Goal: Information Seeking & Learning: Learn about a topic

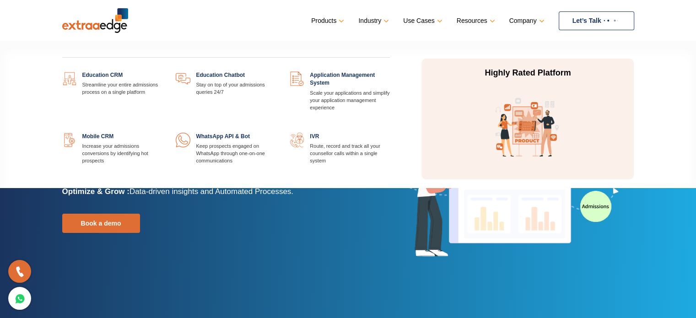
click at [335, 21] on link "Products" at bounding box center [326, 20] width 31 height 13
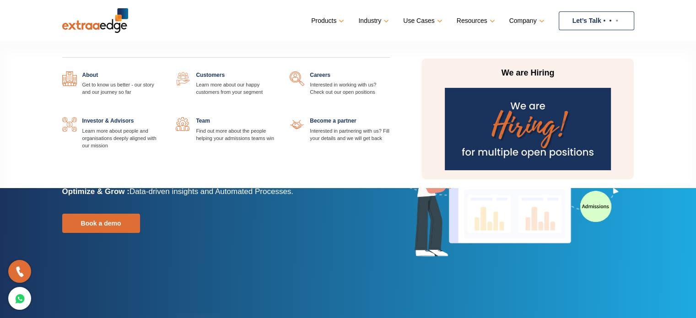
click at [538, 145] on img at bounding box center [528, 129] width 166 height 82
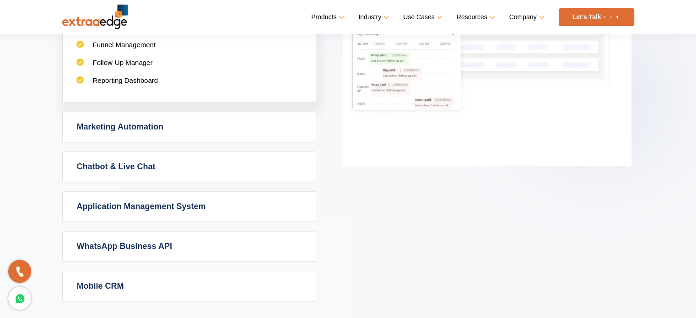
scroll to position [595, 0]
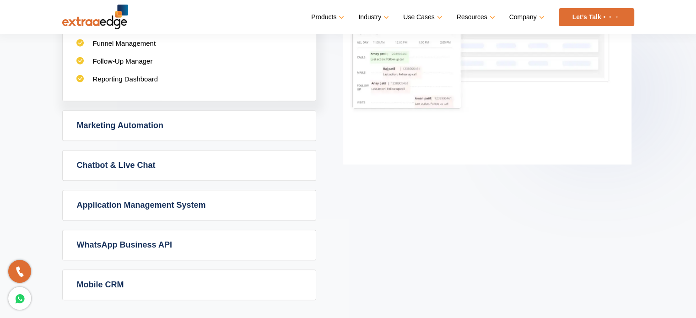
click at [123, 120] on link "Marketing Automation" at bounding box center [189, 126] width 253 height 30
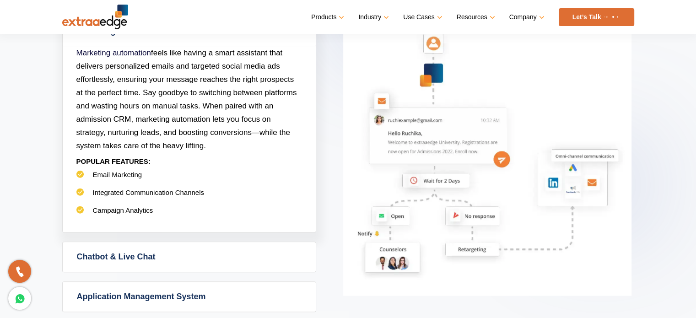
scroll to position [549, 0]
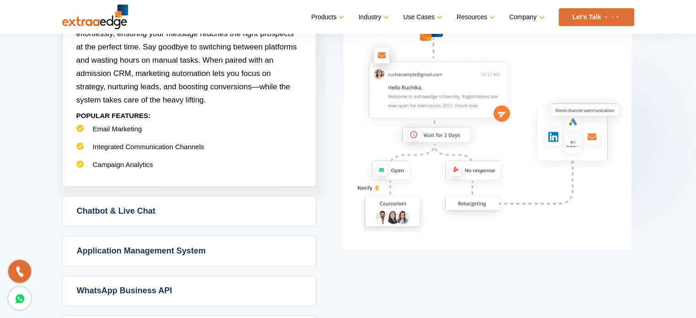
click at [146, 211] on link "Chatbot & Live Chat" at bounding box center [189, 211] width 253 height 30
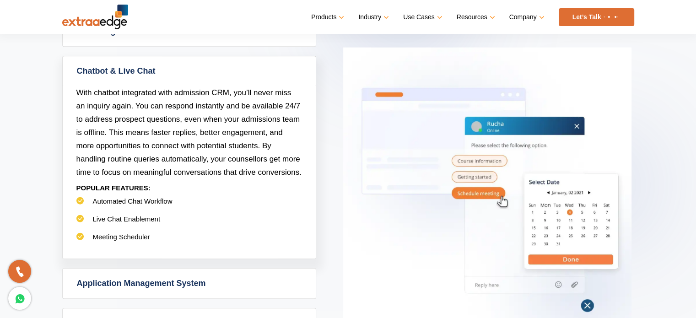
scroll to position [595, 0]
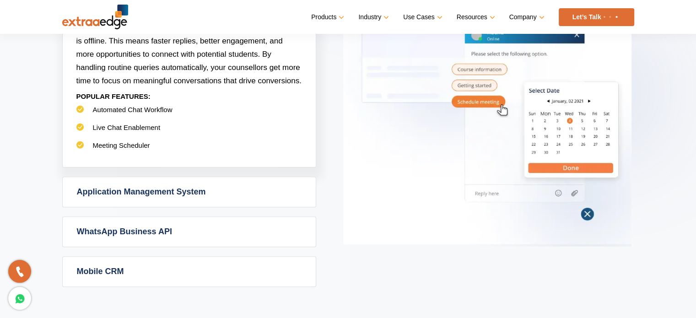
click at [141, 185] on link "Application Management System" at bounding box center [189, 192] width 253 height 30
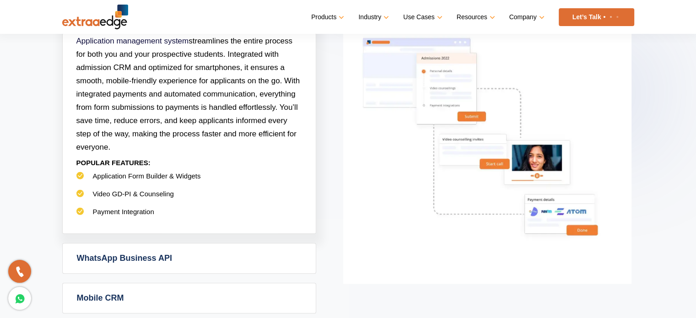
click at [169, 252] on link "WhatsApp Business API" at bounding box center [189, 259] width 253 height 30
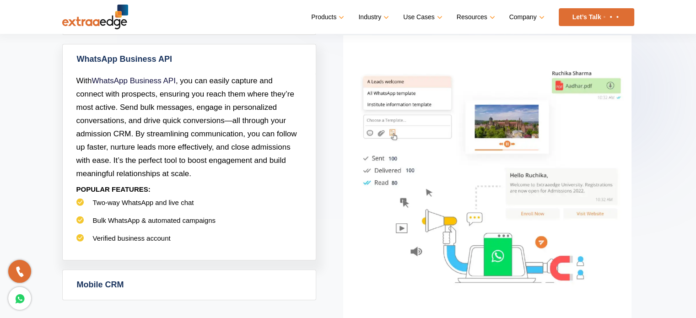
click at [156, 281] on link "Mobile CRM" at bounding box center [189, 285] width 253 height 30
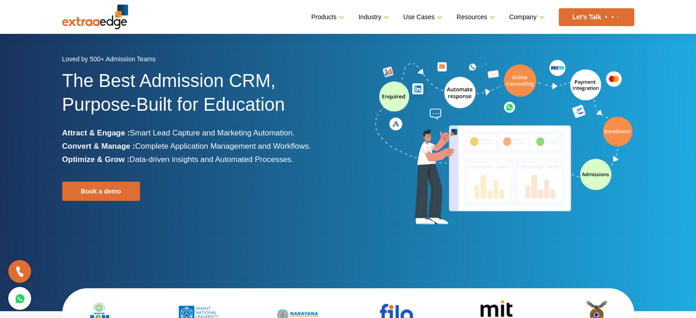
scroll to position [92, 0]
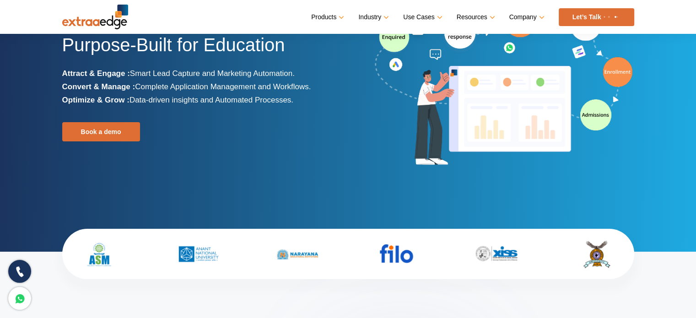
click at [17, 274] on icon at bounding box center [20, 271] width 11 height 13
click at [16, 302] on icon at bounding box center [20, 298] width 11 height 13
click at [597, 111] on img at bounding box center [504, 83] width 261 height 171
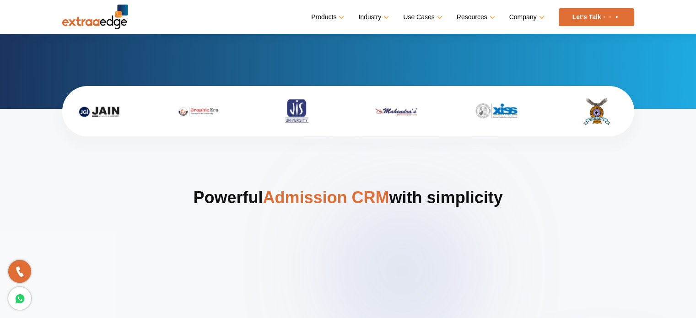
scroll to position [366, 0]
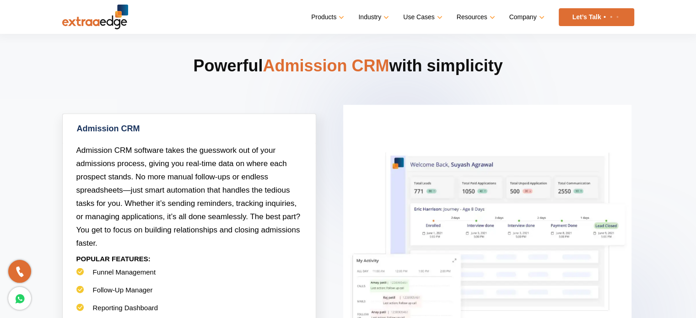
click at [601, 22] on link "Let’s Talk" at bounding box center [597, 17] width 76 height 18
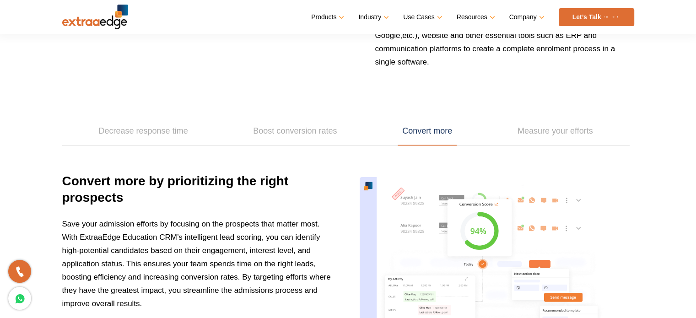
scroll to position [1236, 0]
click at [440, 127] on link "Convert more" at bounding box center [427, 131] width 59 height 28
click at [560, 130] on link "Measure your efforts" at bounding box center [555, 131] width 85 height 28
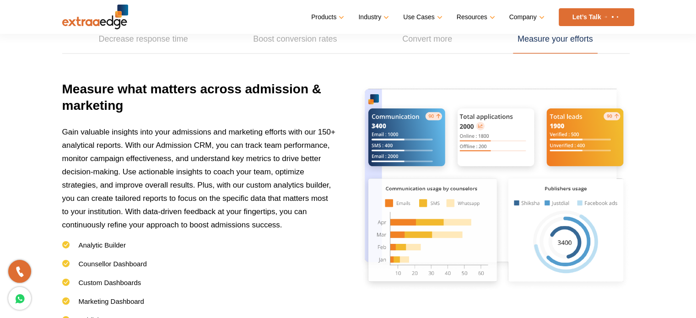
scroll to position [1282, 0]
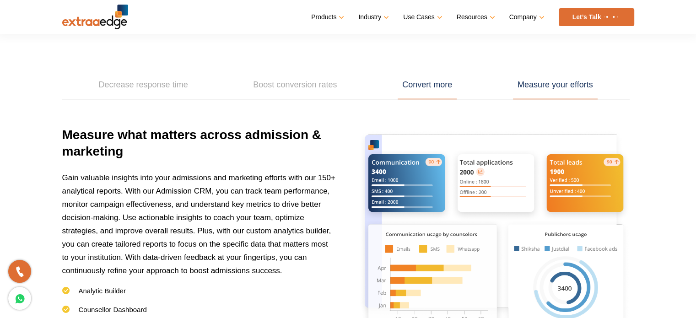
click at [445, 81] on link "Convert more" at bounding box center [427, 85] width 59 height 28
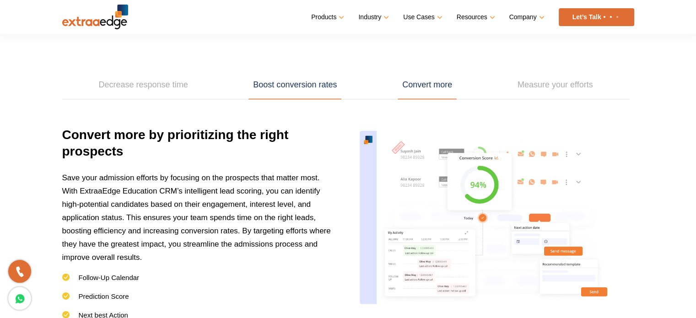
click at [326, 88] on link "Boost conversion rates" at bounding box center [295, 85] width 93 height 28
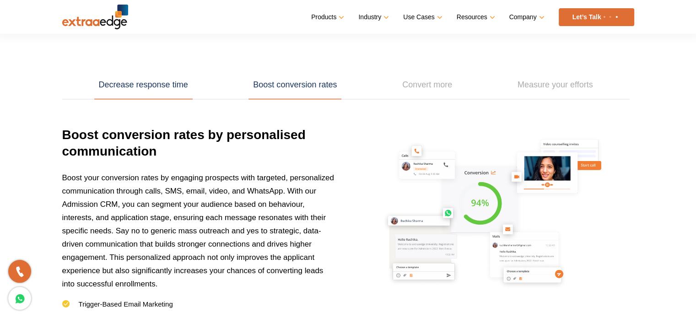
click at [173, 88] on link "Decrease response time" at bounding box center [143, 85] width 98 height 28
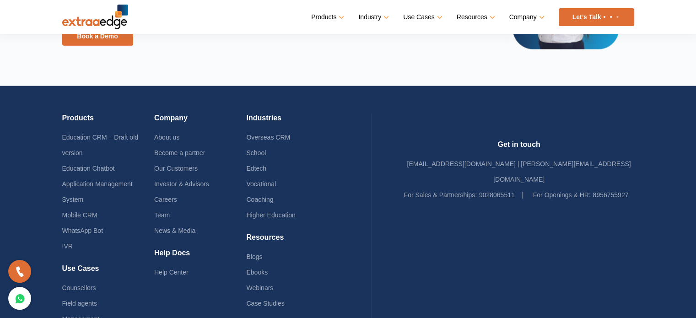
scroll to position [2198, 0]
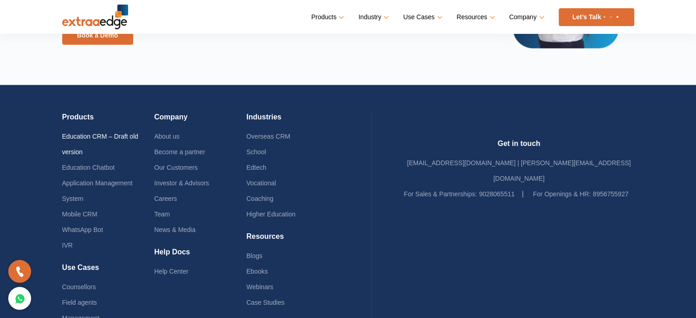
click at [92, 133] on link "Education CRM – Draft old version" at bounding box center [100, 144] width 76 height 23
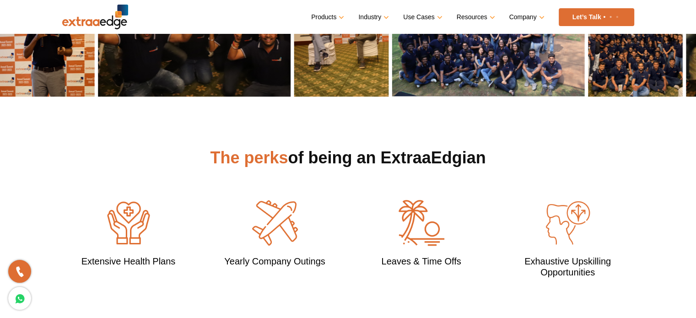
scroll to position [549, 0]
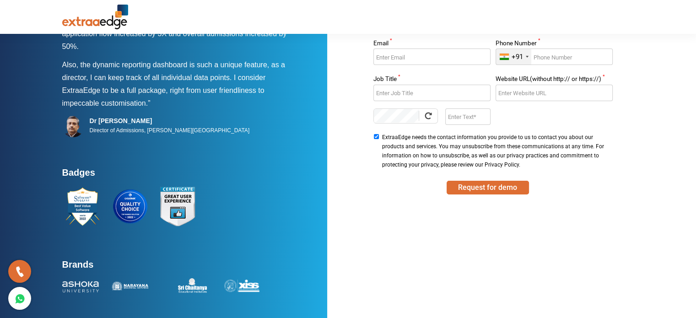
scroll to position [94, 0]
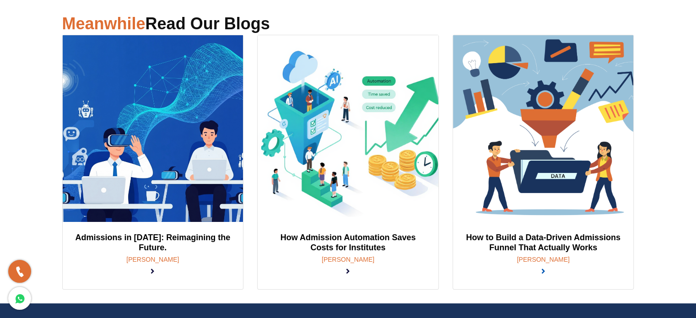
scroll to position [92, 0]
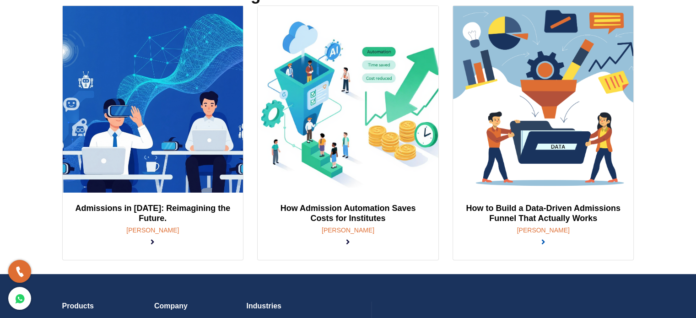
click at [542, 241] on link at bounding box center [544, 242] width 4 height 9
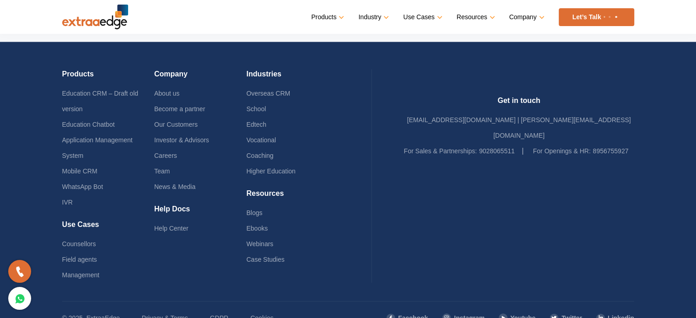
scroll to position [5382, 0]
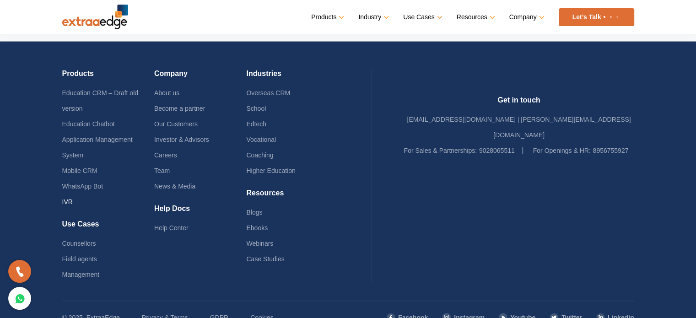
click at [68, 198] on link "IVR" at bounding box center [67, 201] width 11 height 7
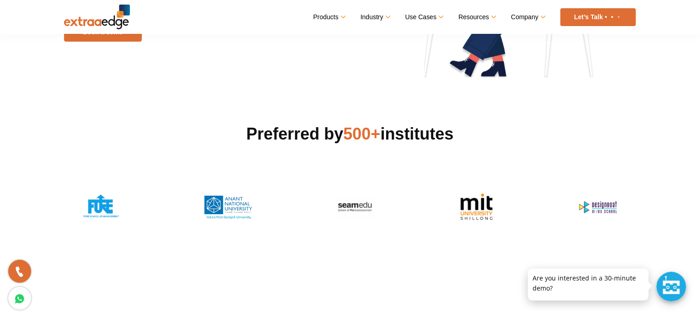
scroll to position [183, 0]
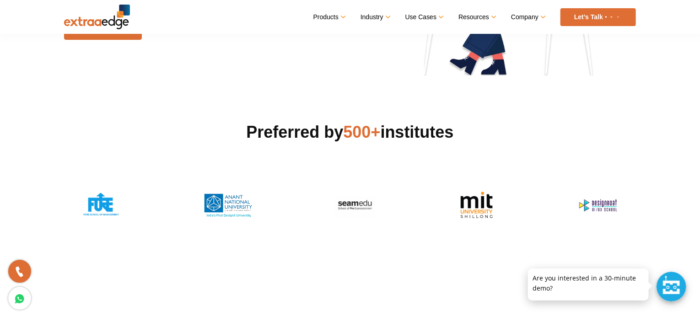
click at [674, 286] on div at bounding box center [672, 287] width 30 height 30
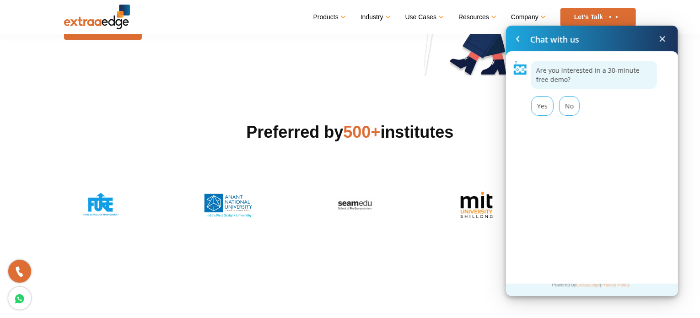
click at [664, 38] on span at bounding box center [662, 38] width 11 height 11
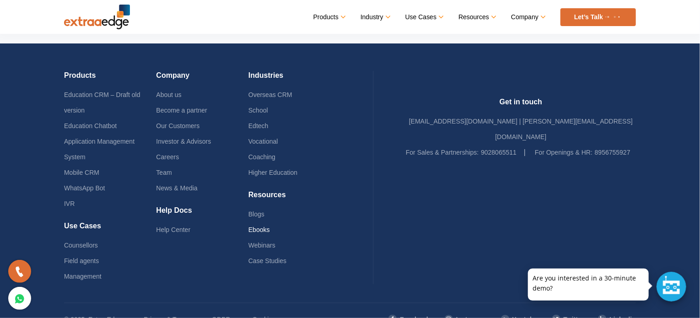
scroll to position [2666, 0]
click at [172, 169] on link "Team" at bounding box center [164, 172] width 16 height 7
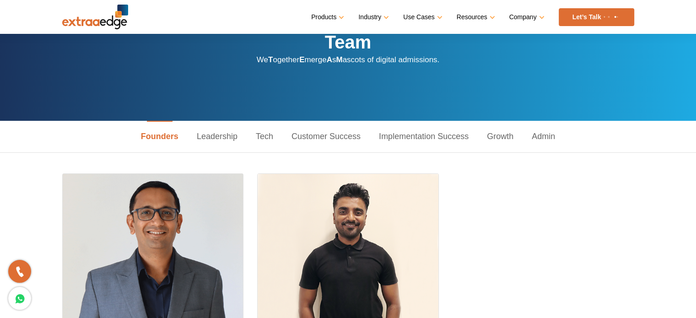
scroll to position [46, 0]
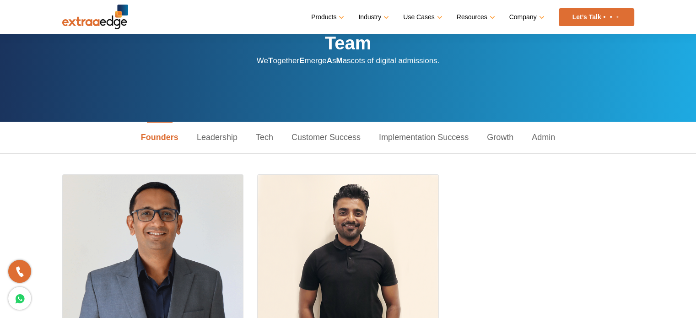
click at [201, 141] on link "Leadership" at bounding box center [217, 138] width 59 height 32
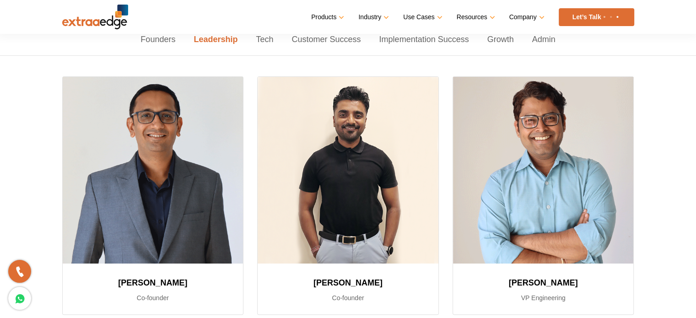
scroll to position [0, 0]
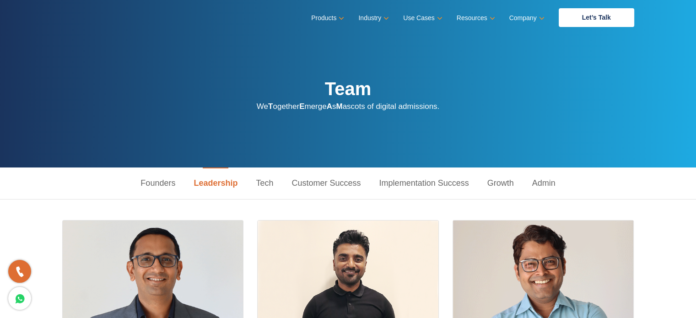
click at [267, 178] on link "Tech" at bounding box center [265, 184] width 36 height 32
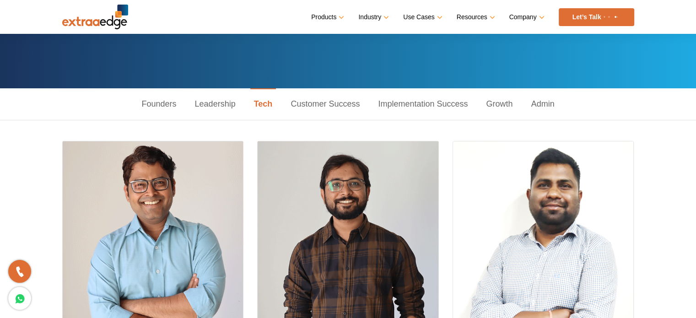
scroll to position [46, 0]
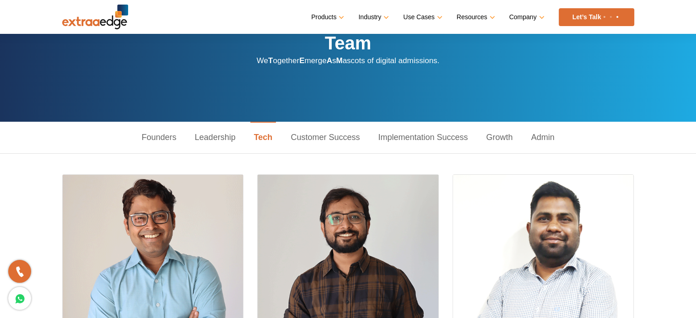
click at [341, 138] on link "Customer Success" at bounding box center [325, 138] width 87 height 32
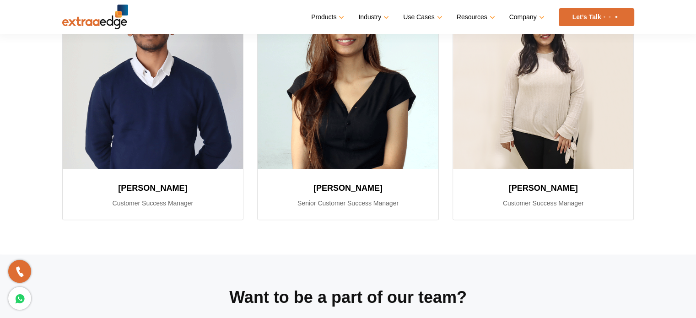
scroll to position [137, 0]
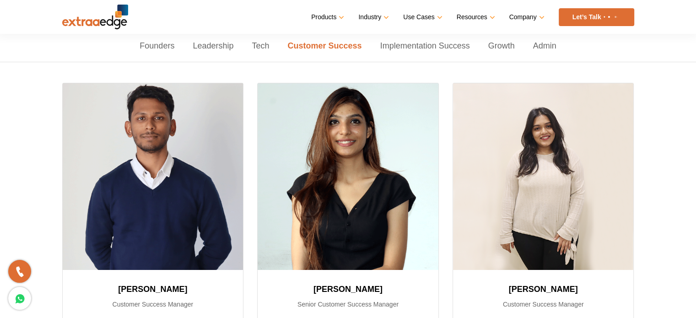
click at [448, 48] on link "Implementation Success" at bounding box center [425, 46] width 108 height 32
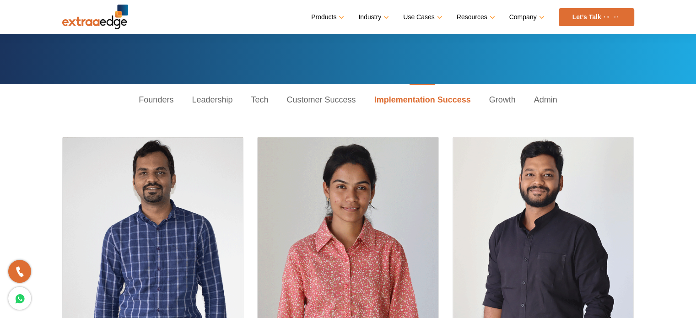
scroll to position [0, 0]
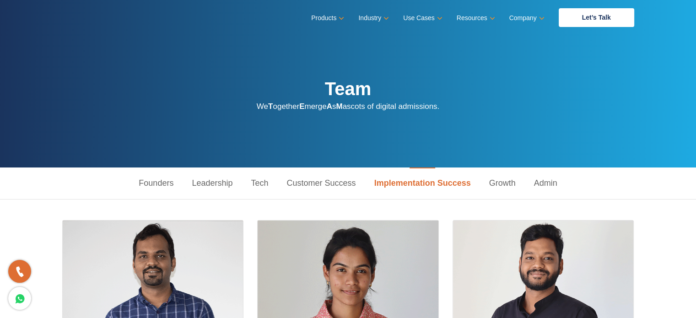
click at [504, 179] on link "Growth" at bounding box center [502, 184] width 45 height 32
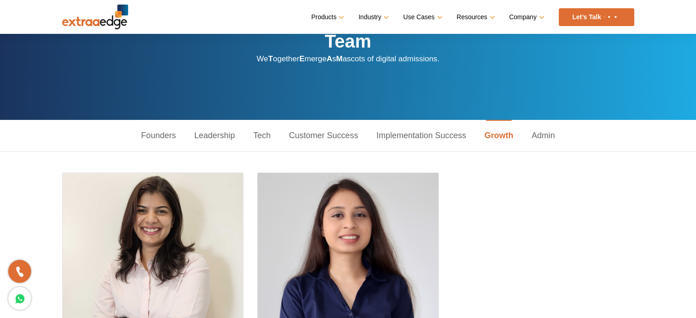
scroll to position [46, 0]
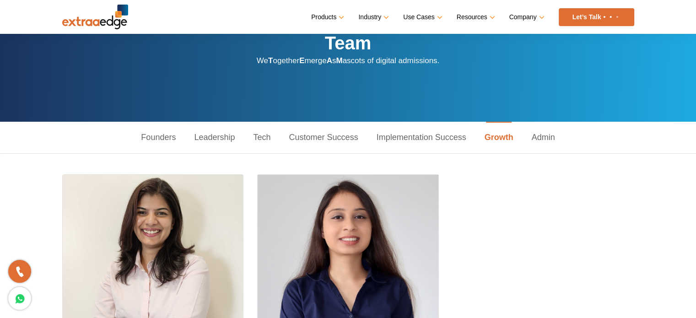
click at [545, 130] on link "Admin" at bounding box center [544, 138] width 42 height 32
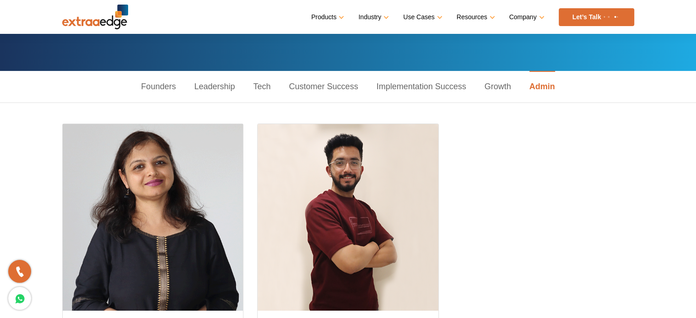
scroll to position [92, 0]
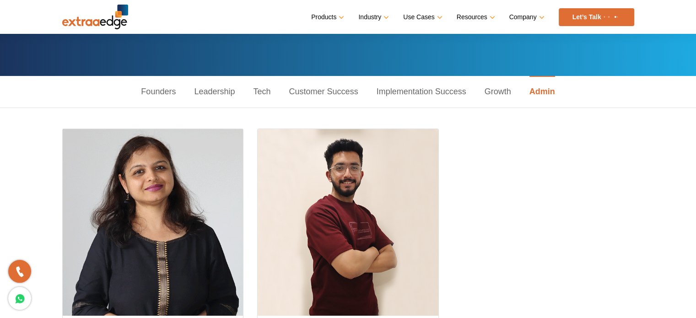
click at [505, 87] on link "Growth" at bounding box center [498, 92] width 45 height 32
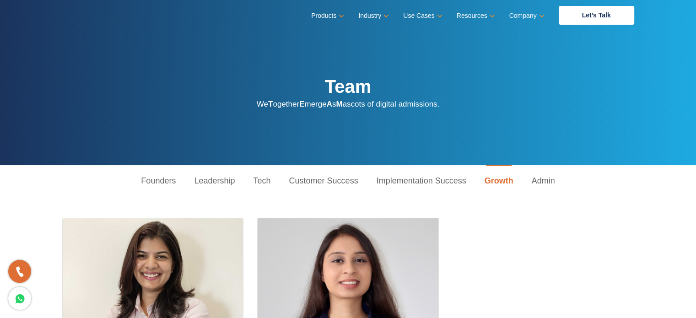
scroll to position [0, 0]
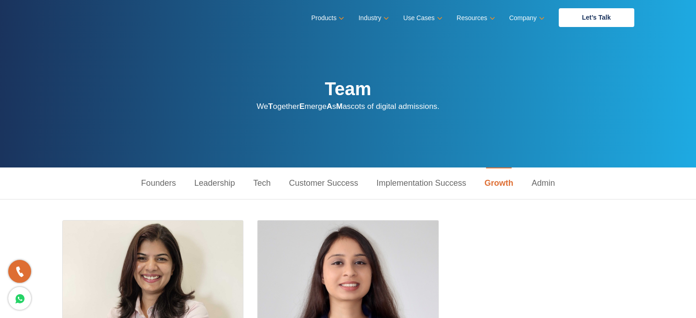
click at [552, 179] on link "Admin" at bounding box center [544, 184] width 42 height 32
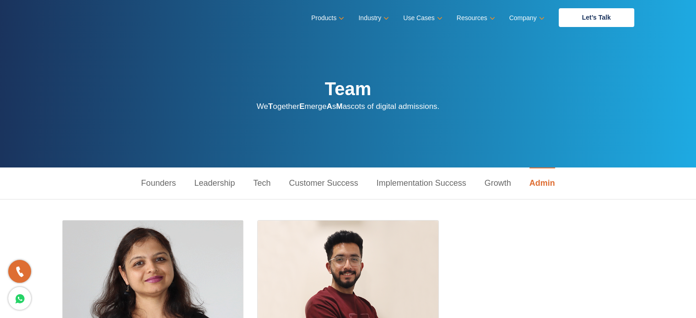
click at [153, 180] on link "Founders" at bounding box center [158, 184] width 53 height 32
